Goal: Task Accomplishment & Management: Use online tool/utility

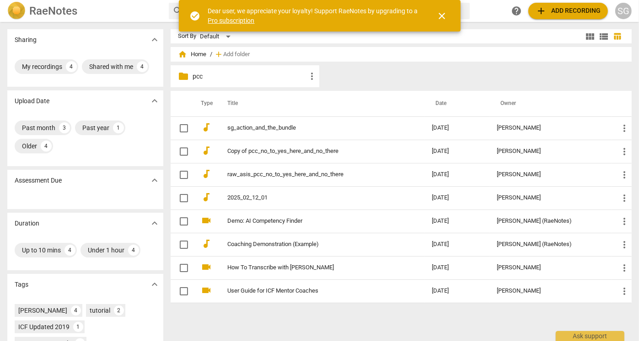
click at [194, 77] on p "pcc" at bounding box center [249, 77] width 114 height 10
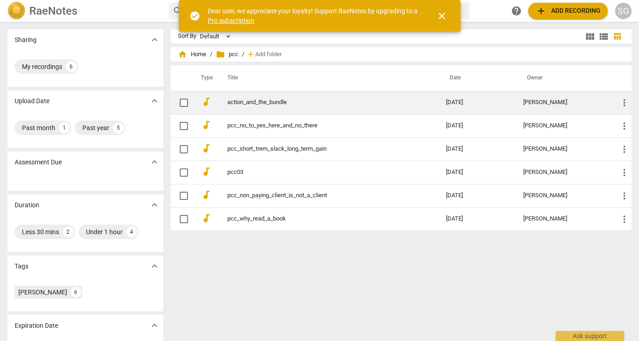
click at [251, 101] on link "action_and_the_bundle" at bounding box center [320, 102] width 186 height 7
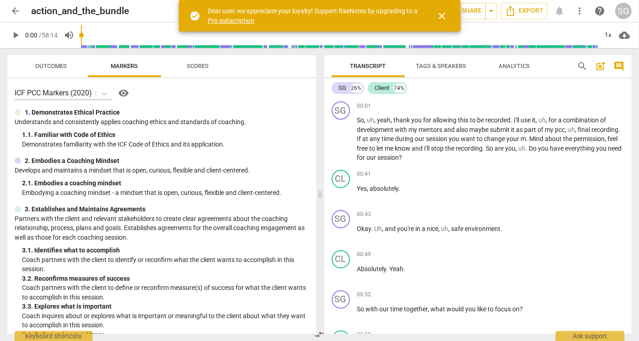
click at [444, 14] on span "close" at bounding box center [442, 16] width 11 height 11
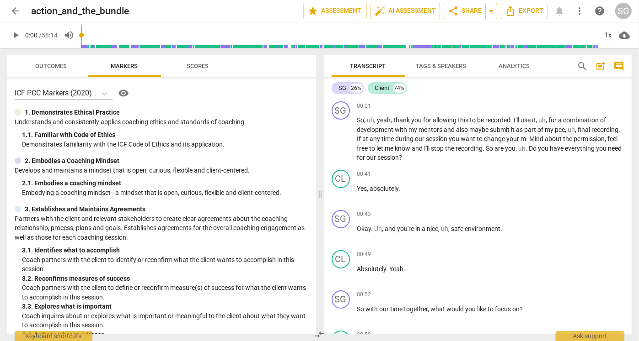
click at [18, 13] on span "arrow_back" at bounding box center [15, 10] width 11 height 11
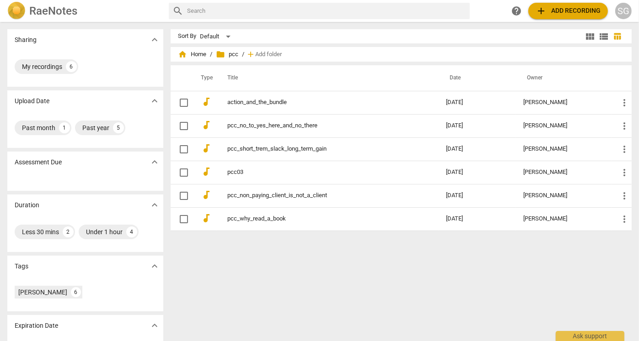
click at [542, 13] on span "add Add recording" at bounding box center [567, 10] width 65 height 11
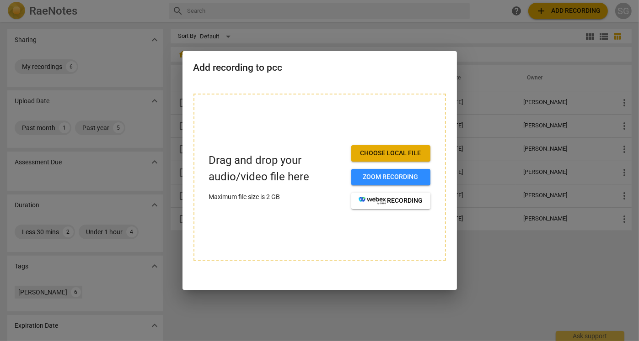
click at [256, 233] on div "Drag and drop your audio/video file here Maximum file size is 2 GB Choose local…" at bounding box center [319, 177] width 252 height 167
click at [372, 155] on span "Choose local file" at bounding box center [390, 153] width 64 height 9
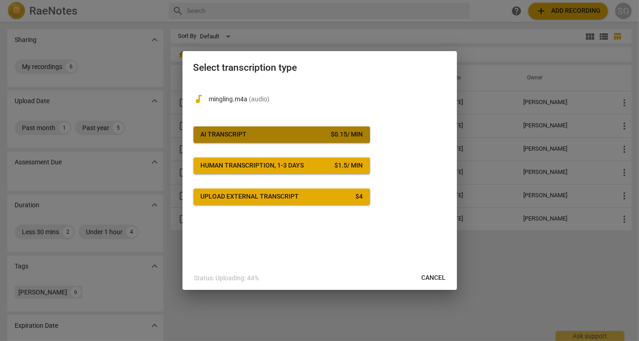
click at [265, 134] on span "AI Transcript $ 0.15 / min" at bounding box center [282, 134] width 162 height 9
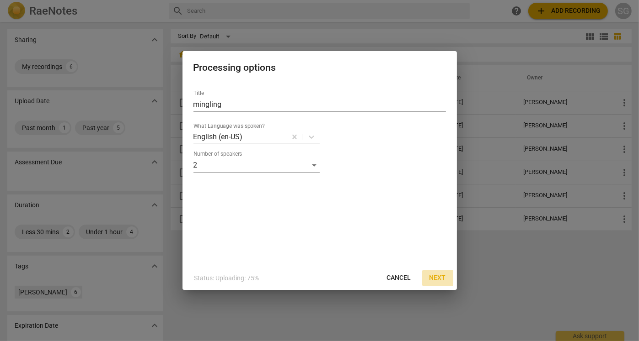
click at [438, 276] on span "Next" at bounding box center [437, 278] width 16 height 9
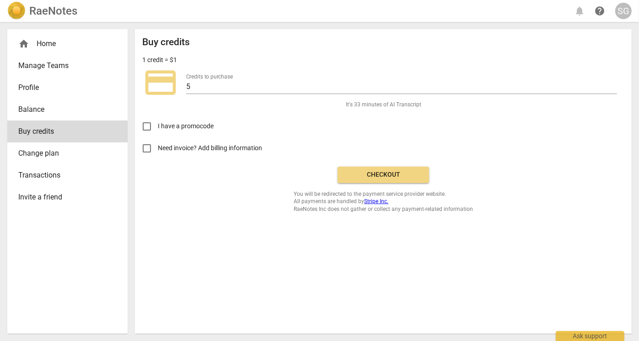
click at [384, 176] on span "Checkout" at bounding box center [383, 175] width 77 height 9
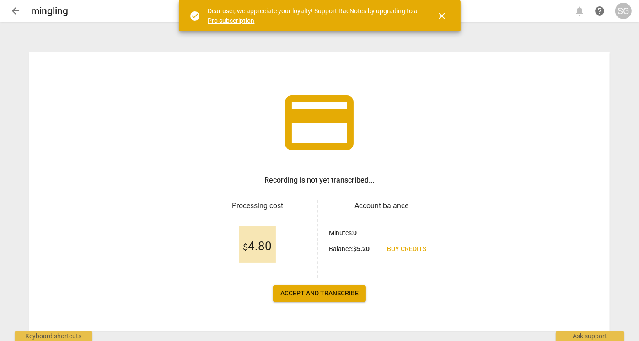
click at [342, 295] on span "Accept and transcribe" at bounding box center [319, 293] width 78 height 9
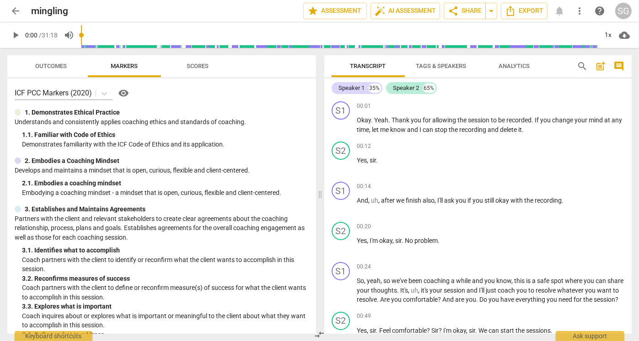
click at [22, 6] on span "arrow_back" at bounding box center [15, 10] width 16 height 11
click at [15, 9] on span "arrow_back" at bounding box center [15, 10] width 11 height 11
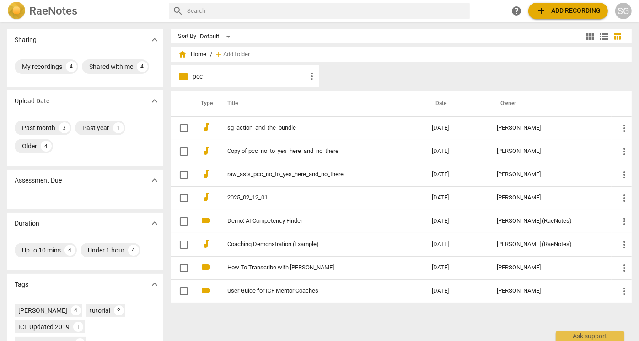
click at [182, 55] on span "home" at bounding box center [182, 54] width 9 height 9
click at [201, 55] on span "home Home" at bounding box center [192, 54] width 28 height 9
click at [184, 55] on span "home" at bounding box center [182, 54] width 9 height 9
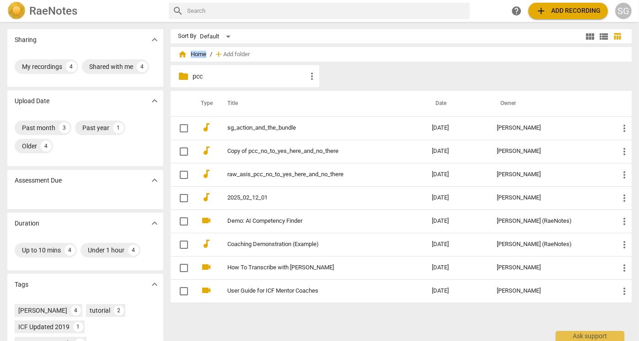
click at [197, 73] on p "pcc" at bounding box center [249, 77] width 114 height 10
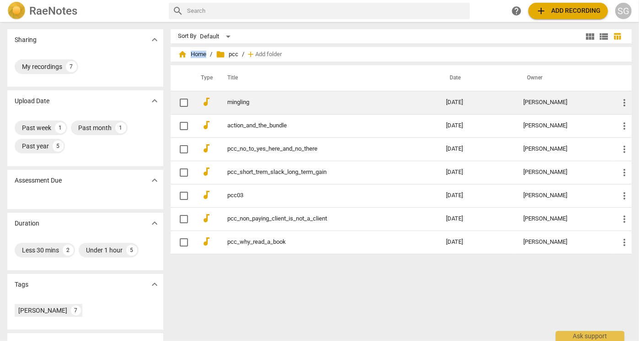
click at [183, 101] on input "checkbox" at bounding box center [183, 102] width 19 height 11
checkbox input "false"
click at [229, 102] on link "mingling" at bounding box center [320, 102] width 186 height 7
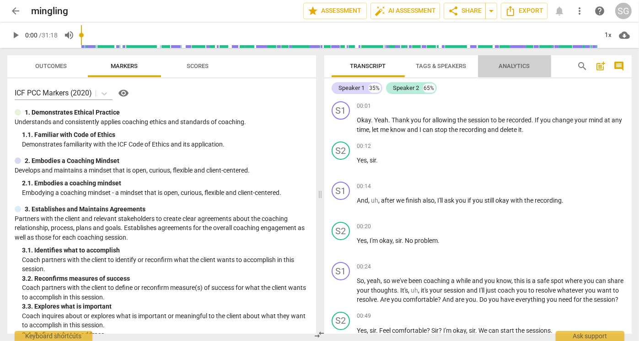
click at [526, 69] on span "Analytics" at bounding box center [514, 66] width 31 height 7
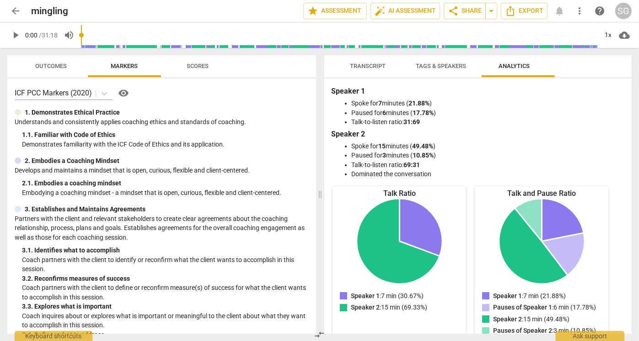
click at [356, 64] on span "Transcript" at bounding box center [368, 66] width 36 height 7
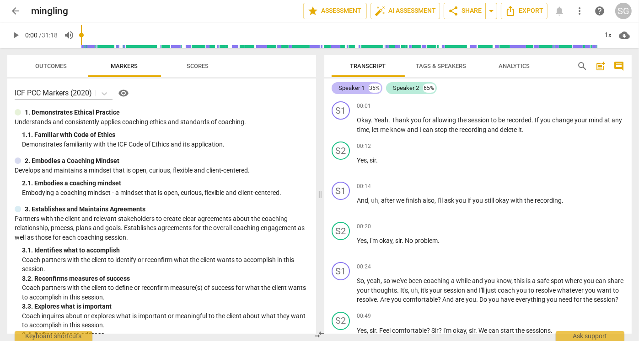
click at [344, 86] on div "Speaker 1" at bounding box center [352, 88] width 26 height 9
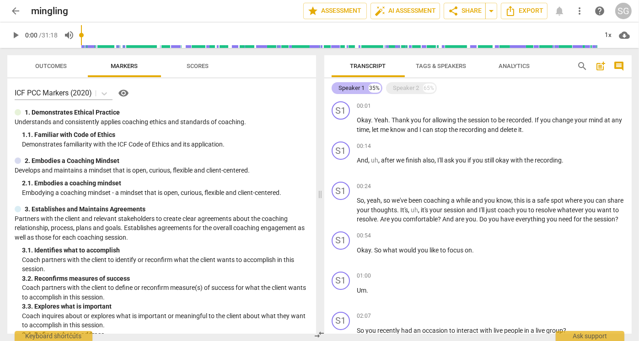
click at [344, 86] on div "Speaker 1" at bounding box center [352, 88] width 26 height 9
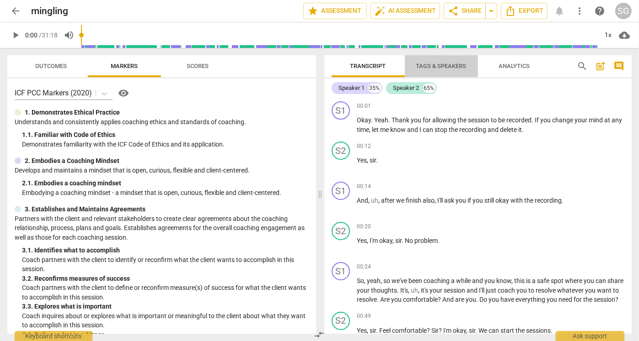
click at [425, 68] on span "Tags & Speakers" at bounding box center [441, 66] width 50 height 7
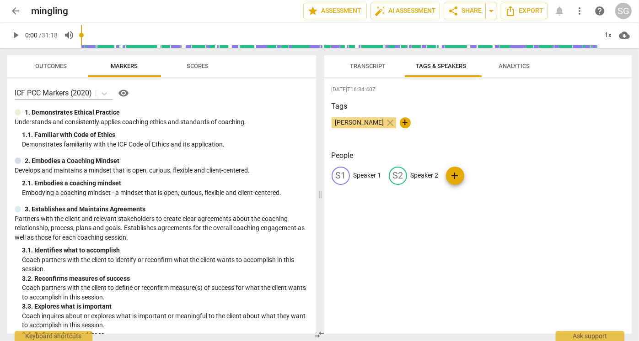
click at [19, 13] on span "arrow_back" at bounding box center [15, 10] width 11 height 11
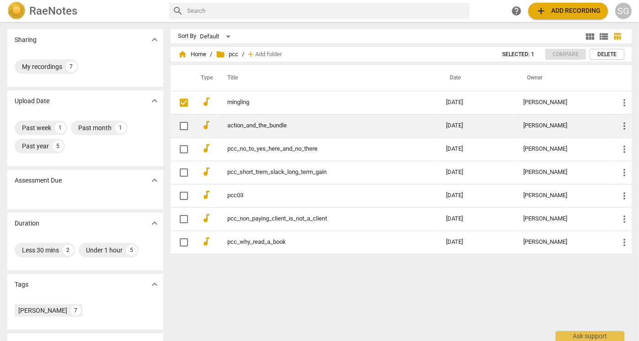
click at [281, 131] on td "action_and_the_bundle" at bounding box center [327, 125] width 222 height 23
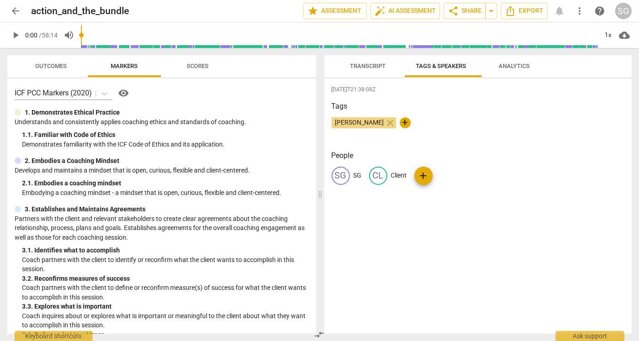
click at [20, 13] on span "arrow_back" at bounding box center [15, 10] width 11 height 11
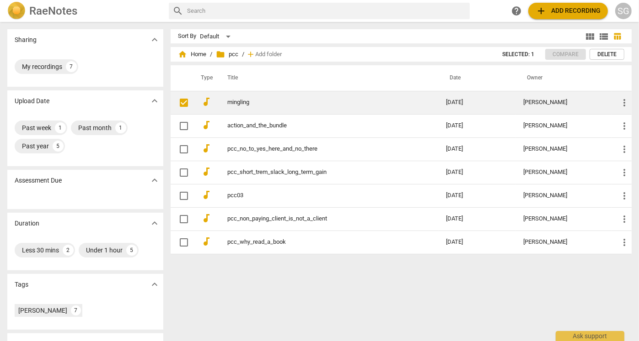
click at [234, 99] on link "mingling" at bounding box center [320, 102] width 186 height 7
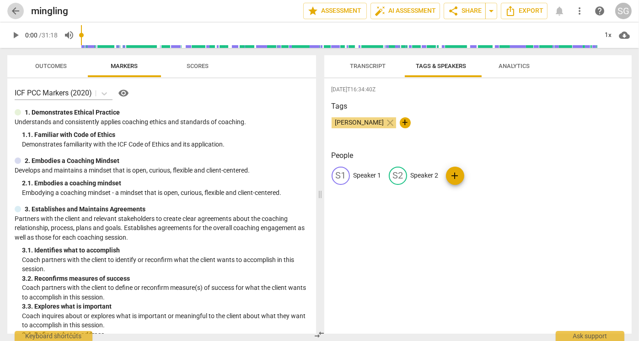
click at [19, 15] on span "arrow_back" at bounding box center [15, 10] width 11 height 11
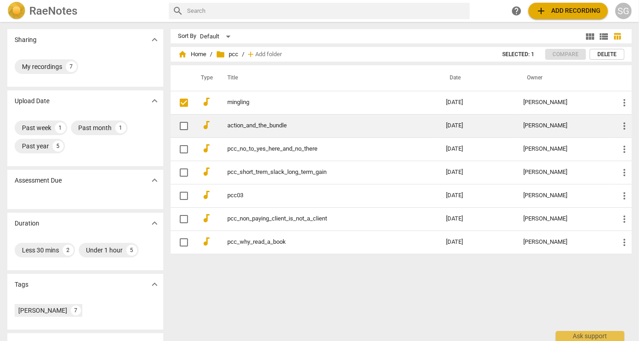
click at [270, 124] on link "action_and_the_bundle" at bounding box center [320, 126] width 186 height 7
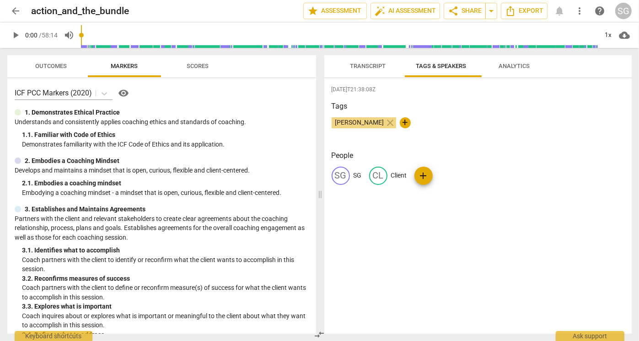
click at [363, 66] on span "Transcript" at bounding box center [368, 66] width 36 height 7
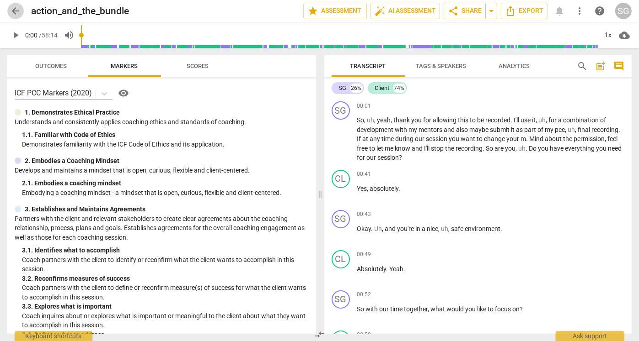
click at [23, 11] on span "arrow_back" at bounding box center [15, 10] width 16 height 11
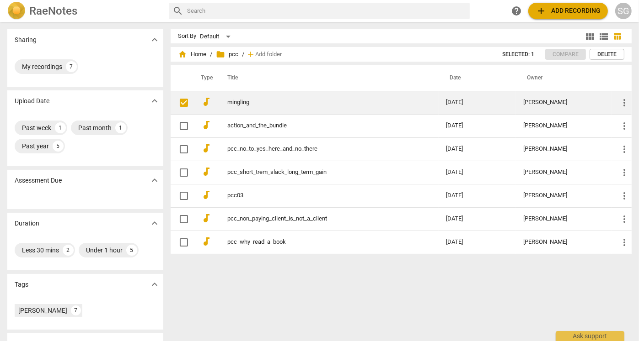
click at [236, 101] on link "mingling" at bounding box center [320, 102] width 186 height 7
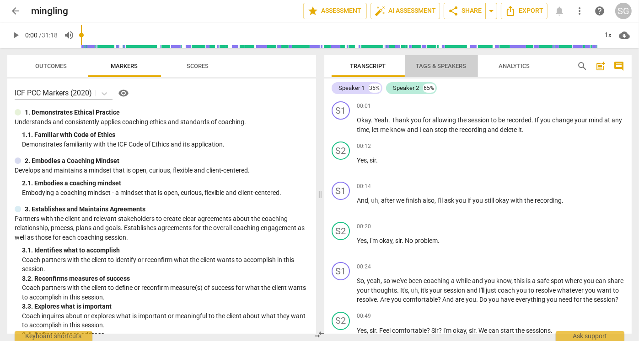
click at [441, 68] on span "Tags & Speakers" at bounding box center [441, 66] width 50 height 7
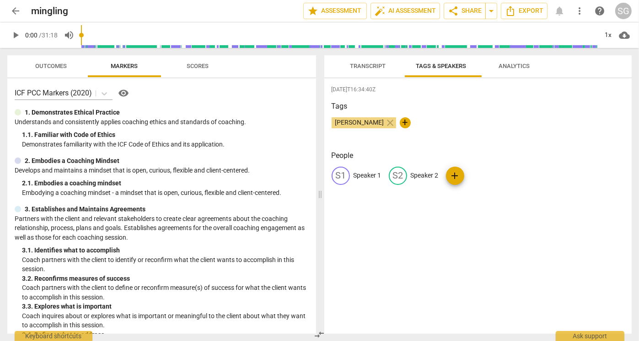
click at [363, 172] on p "Speaker 1" at bounding box center [367, 176] width 28 height 10
type input "SG"
click at [490, 174] on p "Speaker 2" at bounding box center [484, 176] width 28 height 10
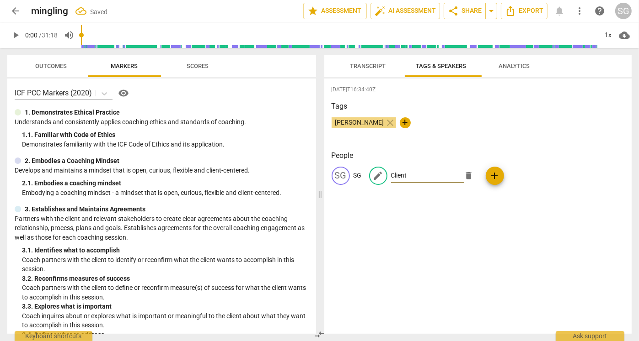
type input "Client"
click at [440, 248] on div "[DATE]T16:34:40Z Tags [PERSON_NAME] close + People SG SG edit Client delete add" at bounding box center [478, 207] width 308 height 256
click at [369, 63] on span "Transcript" at bounding box center [368, 66] width 58 height 12
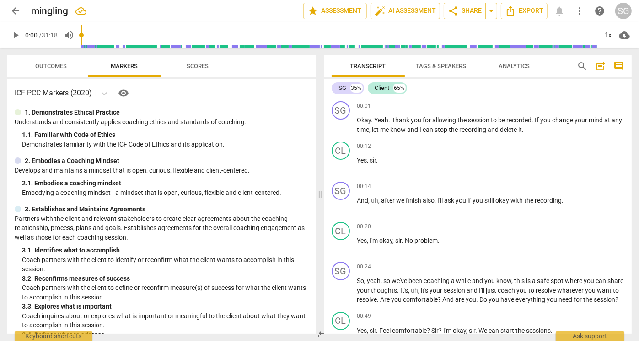
click at [11, 10] on span "arrow_back" at bounding box center [15, 10] width 11 height 11
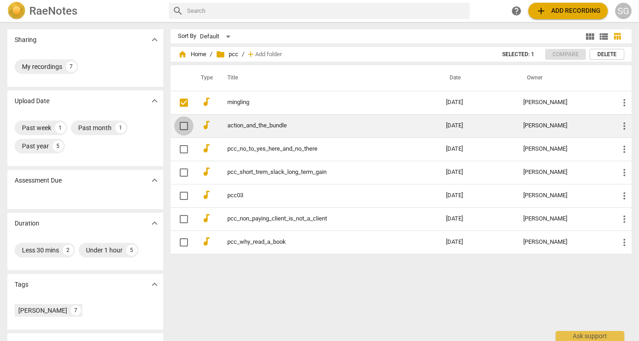
click at [181, 128] on input "checkbox" at bounding box center [183, 126] width 19 height 11
checkbox input "false"
click at [625, 123] on span "more_vert" at bounding box center [623, 126] width 11 height 11
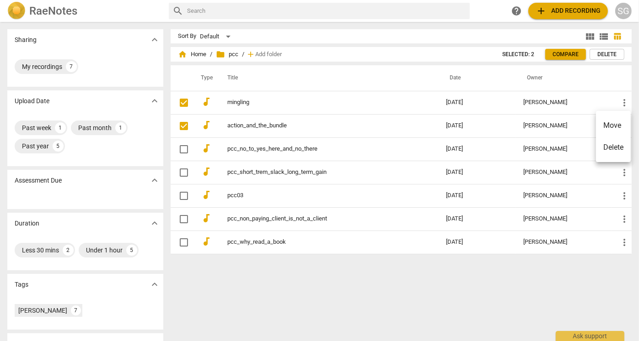
click at [254, 128] on div at bounding box center [319, 170] width 639 height 341
click at [254, 128] on link "action_and_the_bundle" at bounding box center [320, 126] width 186 height 7
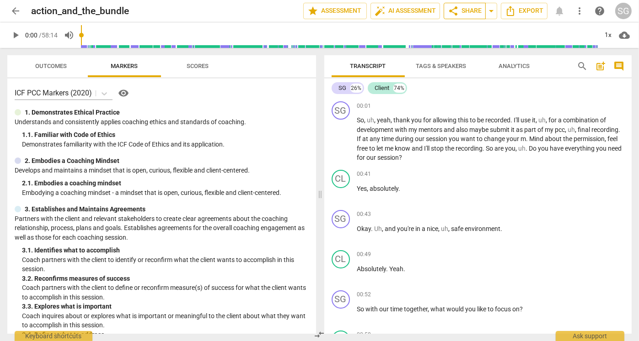
click at [466, 10] on span "share Share" at bounding box center [465, 10] width 34 height 11
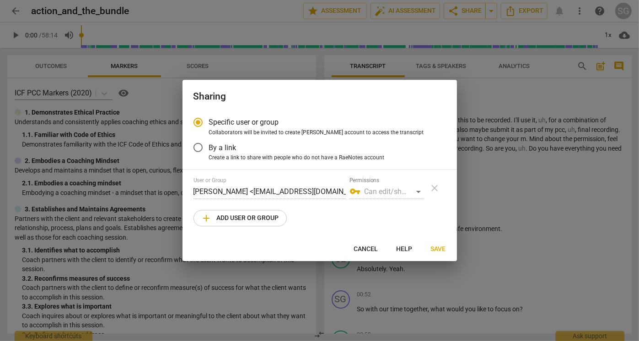
click at [261, 220] on span "add Add user or group" at bounding box center [240, 218] width 78 height 11
radio input "false"
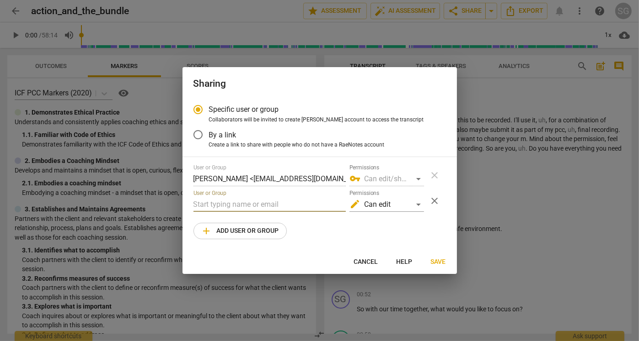
click at [248, 204] on input "text" at bounding box center [269, 204] width 152 height 15
paste input "[EMAIL_ADDRESS][DOMAIN_NAME]"
type input "[EMAIL_ADDRESS][DOMAIN_NAME]"
click at [417, 202] on div "edit Can edit" at bounding box center [386, 204] width 75 height 15
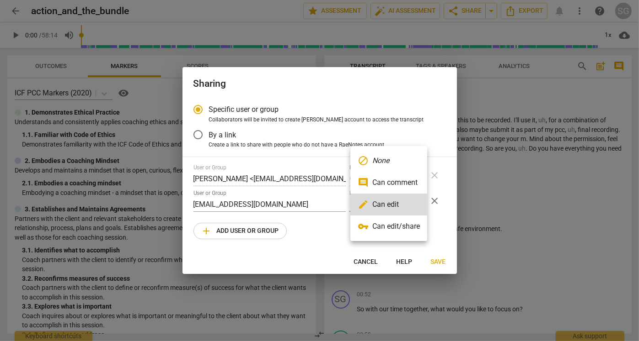
click at [417, 202] on li "edit Can edit" at bounding box center [388, 205] width 77 height 22
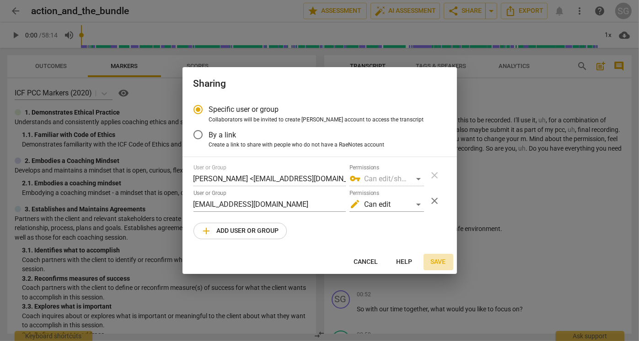
click at [434, 261] on span "Save" at bounding box center [438, 262] width 15 height 9
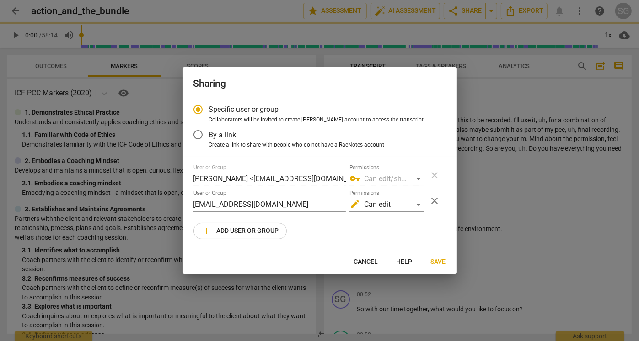
radio input "false"
type input "[PERSON_NAME] <[PERSON_NAME][EMAIL_ADDRESS][DOMAIN_NAME]>"
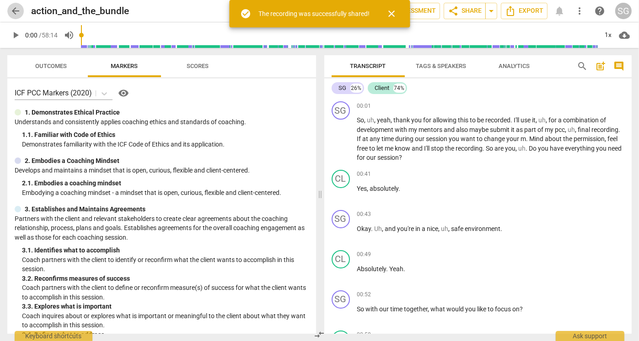
click at [19, 9] on span "arrow_back" at bounding box center [15, 10] width 11 height 11
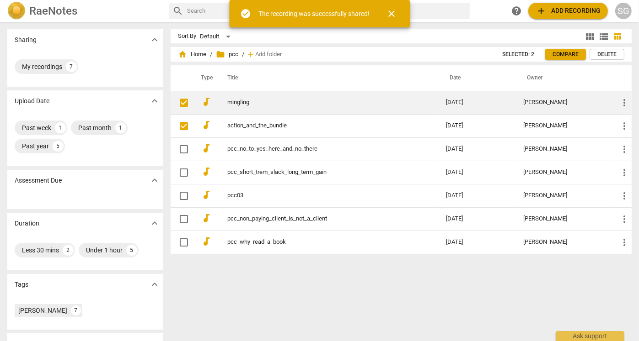
click at [252, 103] on link "mingling" at bounding box center [320, 102] width 186 height 7
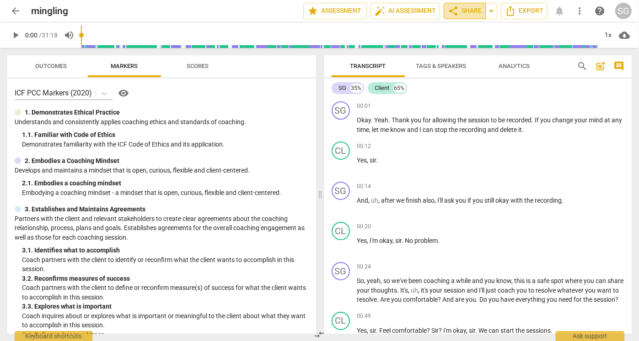
click at [463, 13] on span "share Share" at bounding box center [465, 10] width 34 height 11
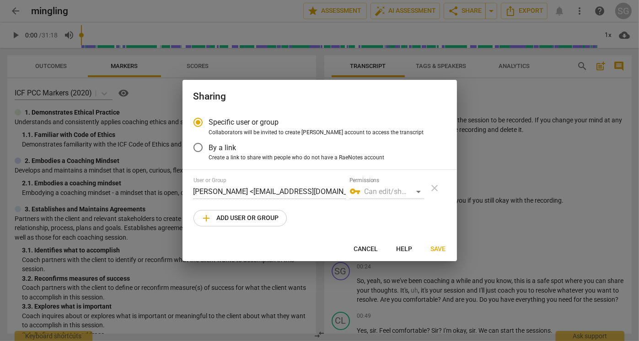
click at [276, 213] on span "add Add user or group" at bounding box center [240, 218] width 78 height 11
radio input "false"
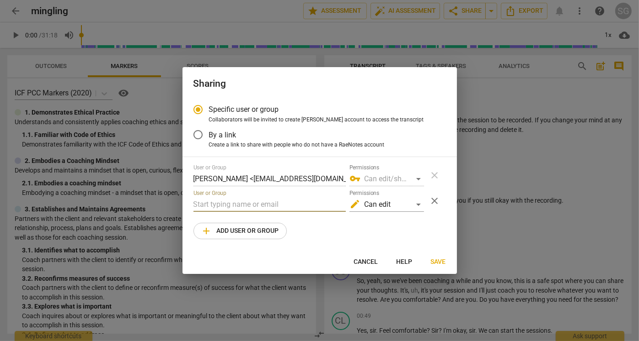
click at [273, 206] on input "text" at bounding box center [269, 204] width 152 height 15
paste input "[EMAIL_ADDRESS][DOMAIN_NAME]"
type input "[EMAIL_ADDRESS][DOMAIN_NAME]"
click at [440, 264] on span "Save" at bounding box center [438, 262] width 15 height 9
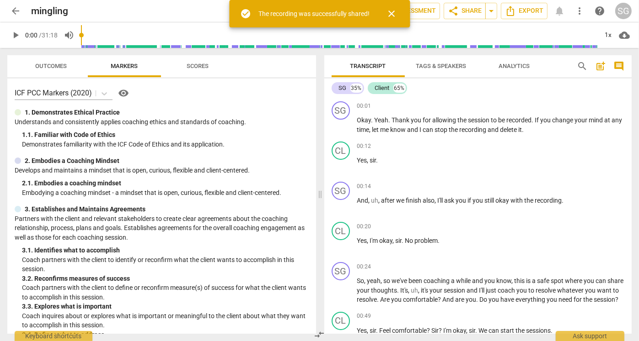
radio input "false"
type input "[PERSON_NAME] <[PERSON_NAME][EMAIL_ADDRESS][DOMAIN_NAME]>"
click at [394, 15] on span "close" at bounding box center [391, 13] width 11 height 11
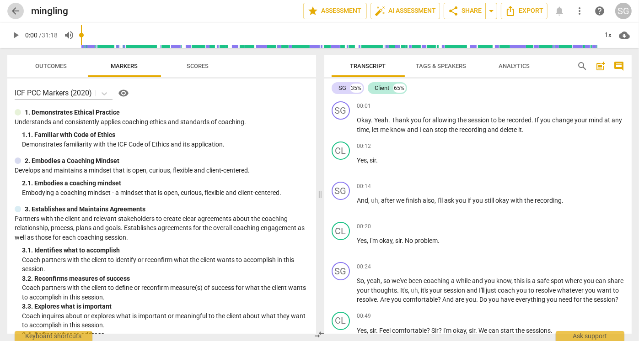
click at [14, 9] on span "arrow_back" at bounding box center [15, 10] width 11 height 11
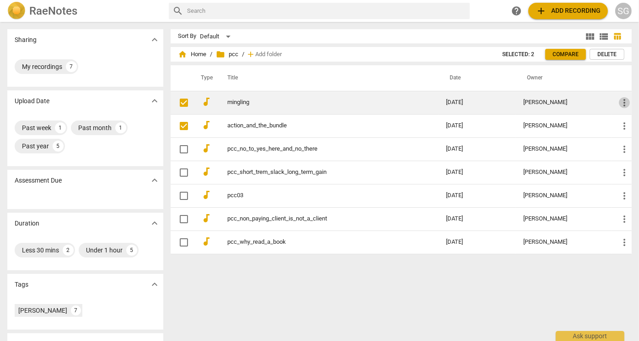
click at [619, 100] on span "more_vert" at bounding box center [623, 102] width 11 height 11
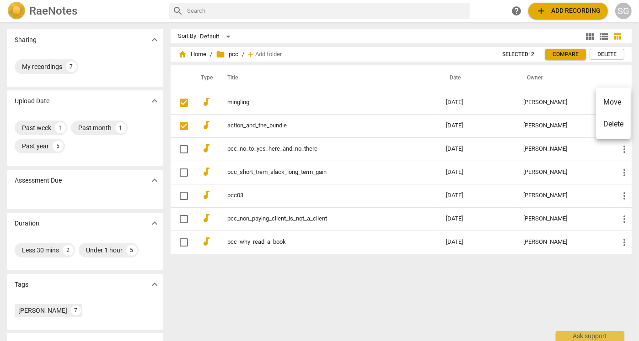
drag, startPoint x: 253, startPoint y: 298, endPoint x: 236, endPoint y: 276, distance: 27.8
click at [253, 297] on div at bounding box center [319, 170] width 639 height 341
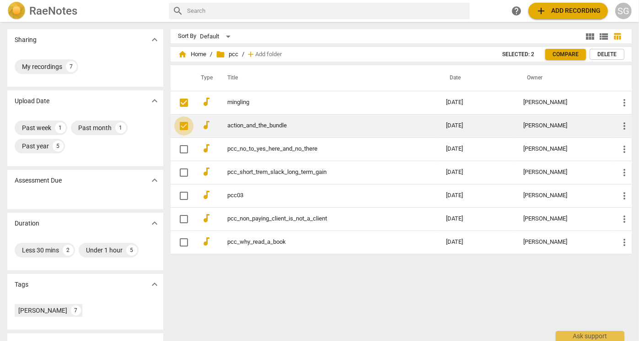
click at [188, 126] on input "checkbox" at bounding box center [183, 126] width 19 height 11
checkbox input "true"
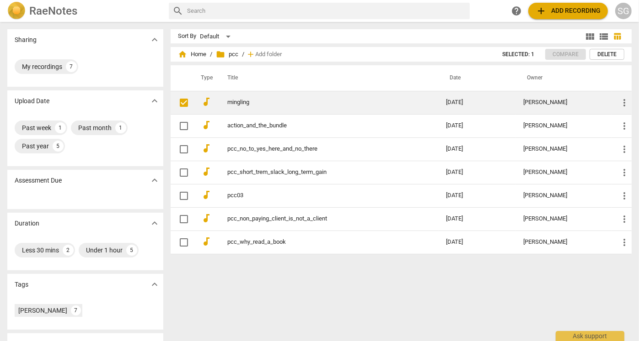
click at [217, 101] on td "mingling" at bounding box center [327, 102] width 222 height 23
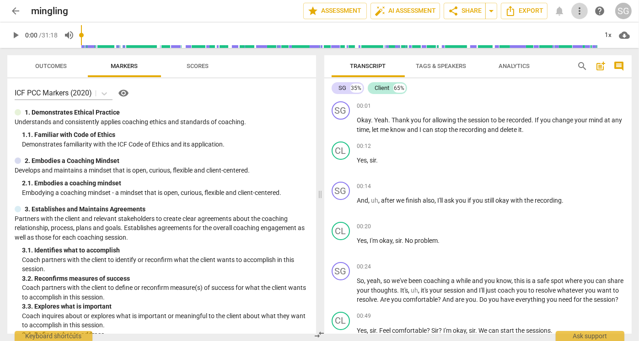
click at [581, 13] on span "more_vert" at bounding box center [579, 10] width 11 height 11
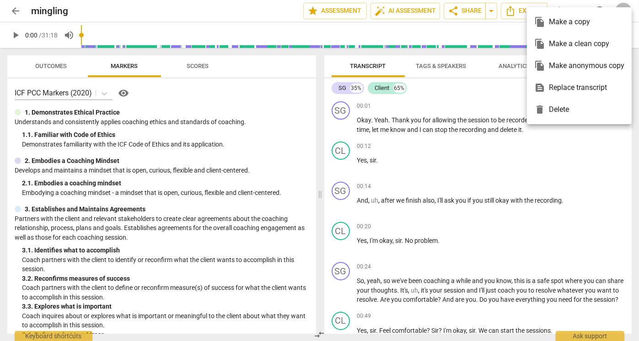
click at [584, 42] on div "file_copy Make a clean copy" at bounding box center [579, 44] width 90 height 22
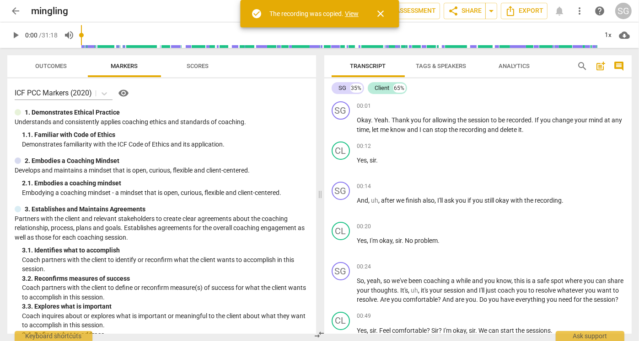
click at [352, 13] on link "View" at bounding box center [352, 13] width 14 height 7
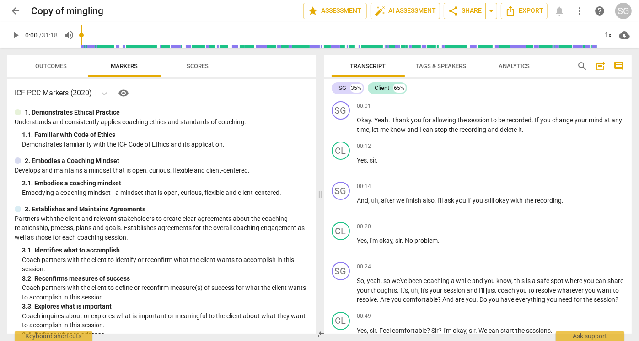
click at [18, 13] on span "arrow_back" at bounding box center [15, 10] width 11 height 11
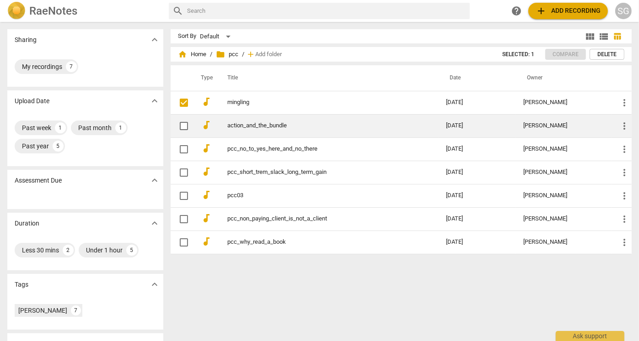
click at [270, 123] on link "action_and_the_bundle" at bounding box center [320, 126] width 186 height 7
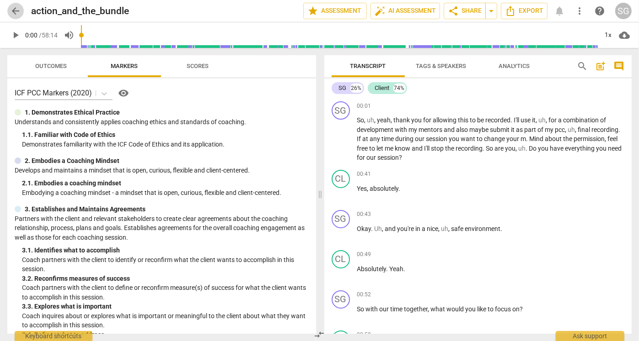
click at [13, 11] on span "arrow_back" at bounding box center [15, 10] width 11 height 11
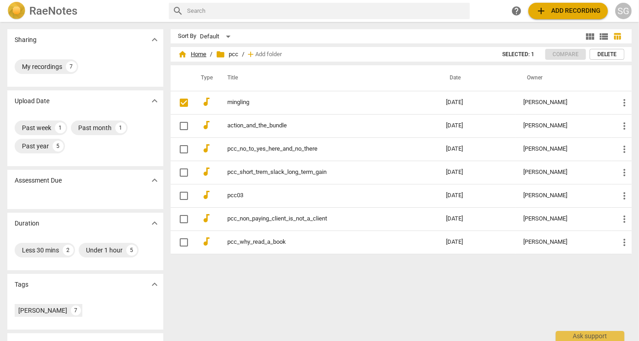
click at [203, 56] on span "home Home" at bounding box center [192, 54] width 28 height 9
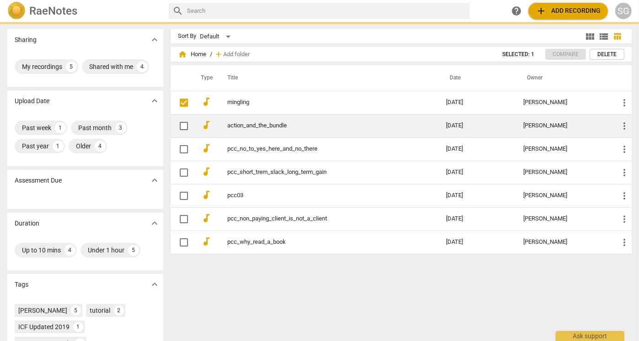
checkbox input "false"
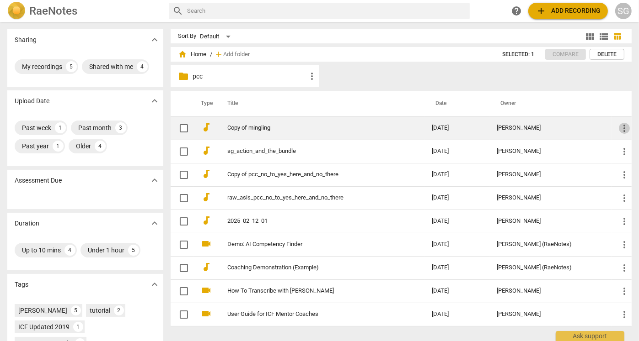
click at [622, 128] on span "more_vert" at bounding box center [623, 128] width 11 height 11
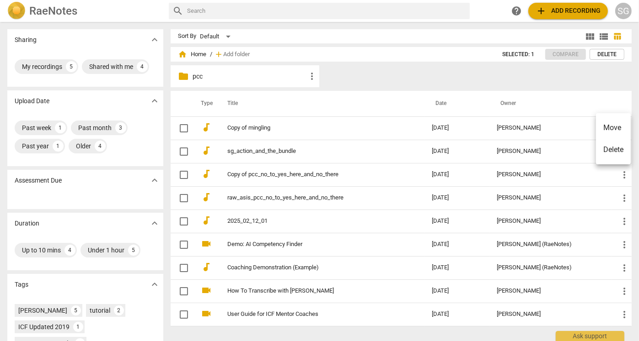
click at [239, 129] on div at bounding box center [319, 170] width 639 height 341
click at [239, 129] on link "Copy of mingling" at bounding box center [312, 128] width 171 height 7
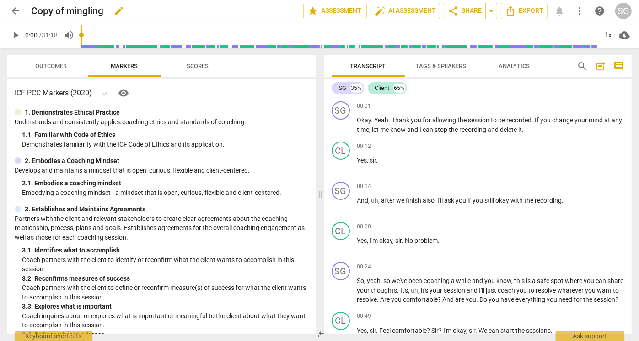
click at [67, 11] on h2 "Copy of mingling" at bounding box center [67, 10] width 72 height 11
click at [116, 6] on span "edit" at bounding box center [118, 10] width 11 height 11
click at [68, 12] on input "Copy of mingling" at bounding box center [147, 10] width 232 height 17
type input "sg_mingling"
click at [266, 10] on span "done" at bounding box center [271, 10] width 11 height 11
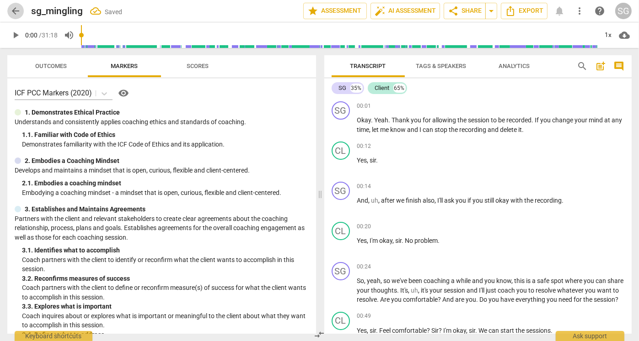
click at [18, 12] on span "arrow_back" at bounding box center [15, 10] width 11 height 11
